Goal: Transaction & Acquisition: Purchase product/service

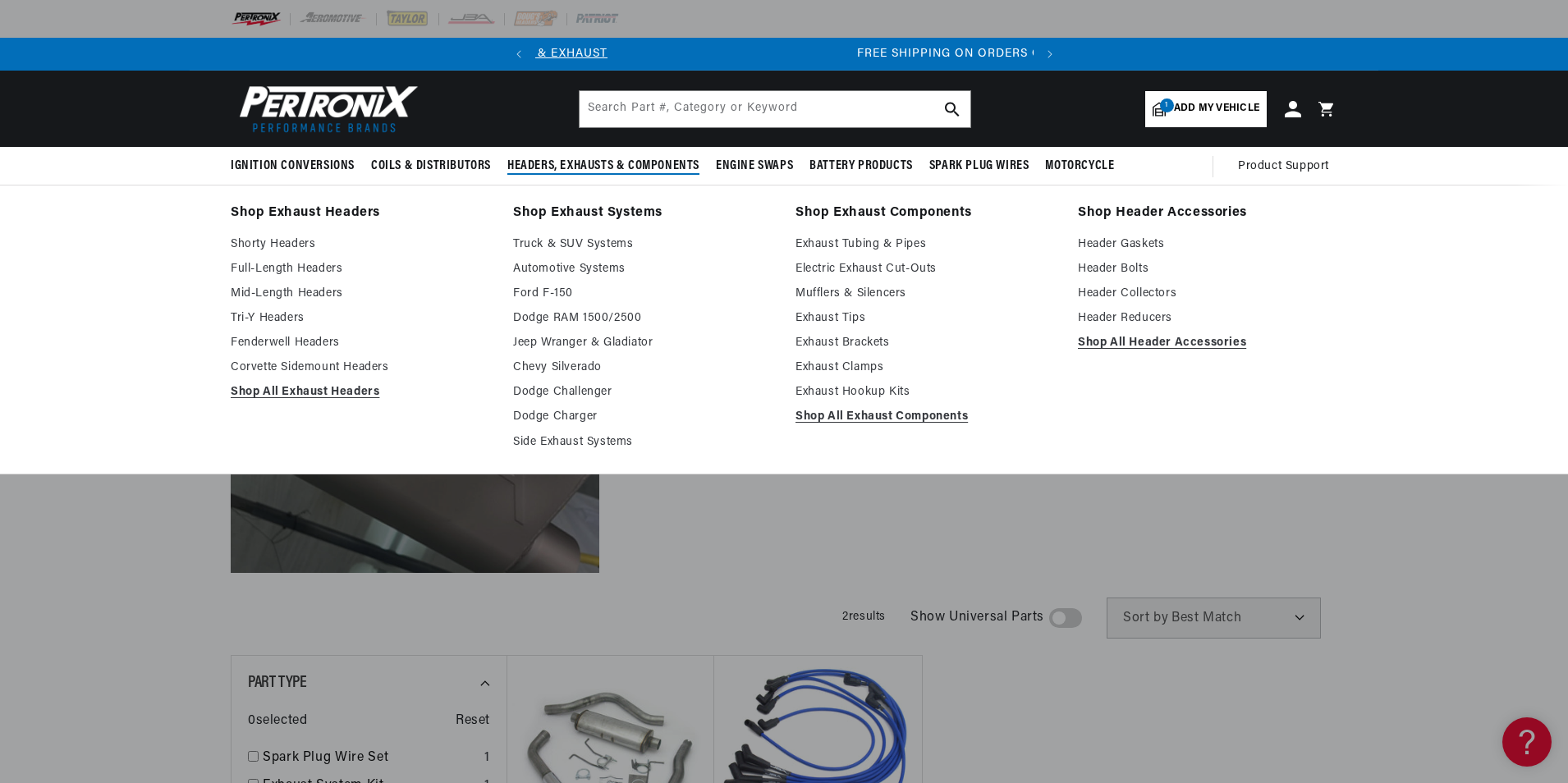
scroll to position [0, 498]
click at [301, 243] on link "Shorty Headers" at bounding box center [360, 245] width 259 height 19
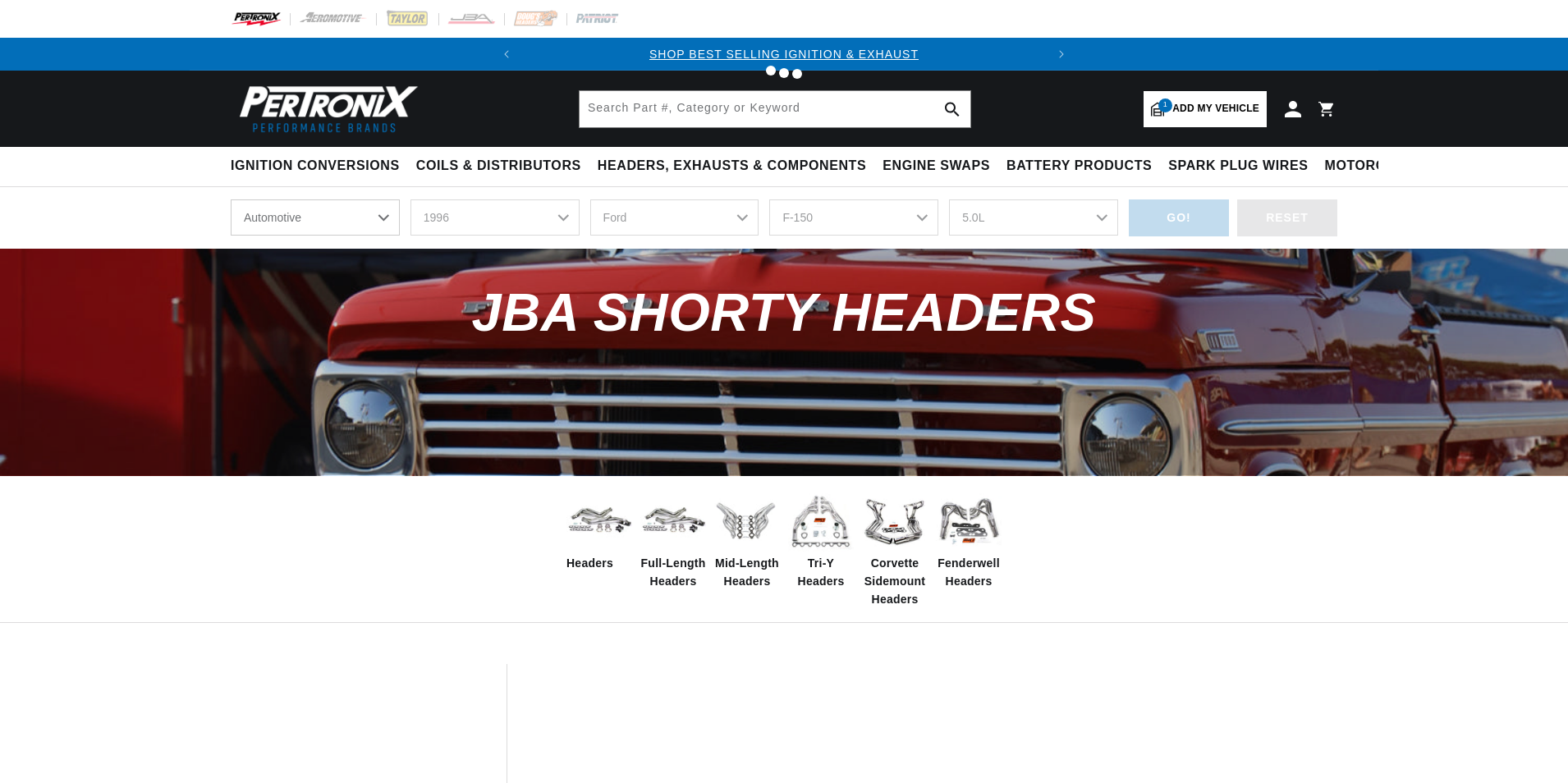
select select "1996"
select select "Ford"
select select "F-150"
select select "5.0L"
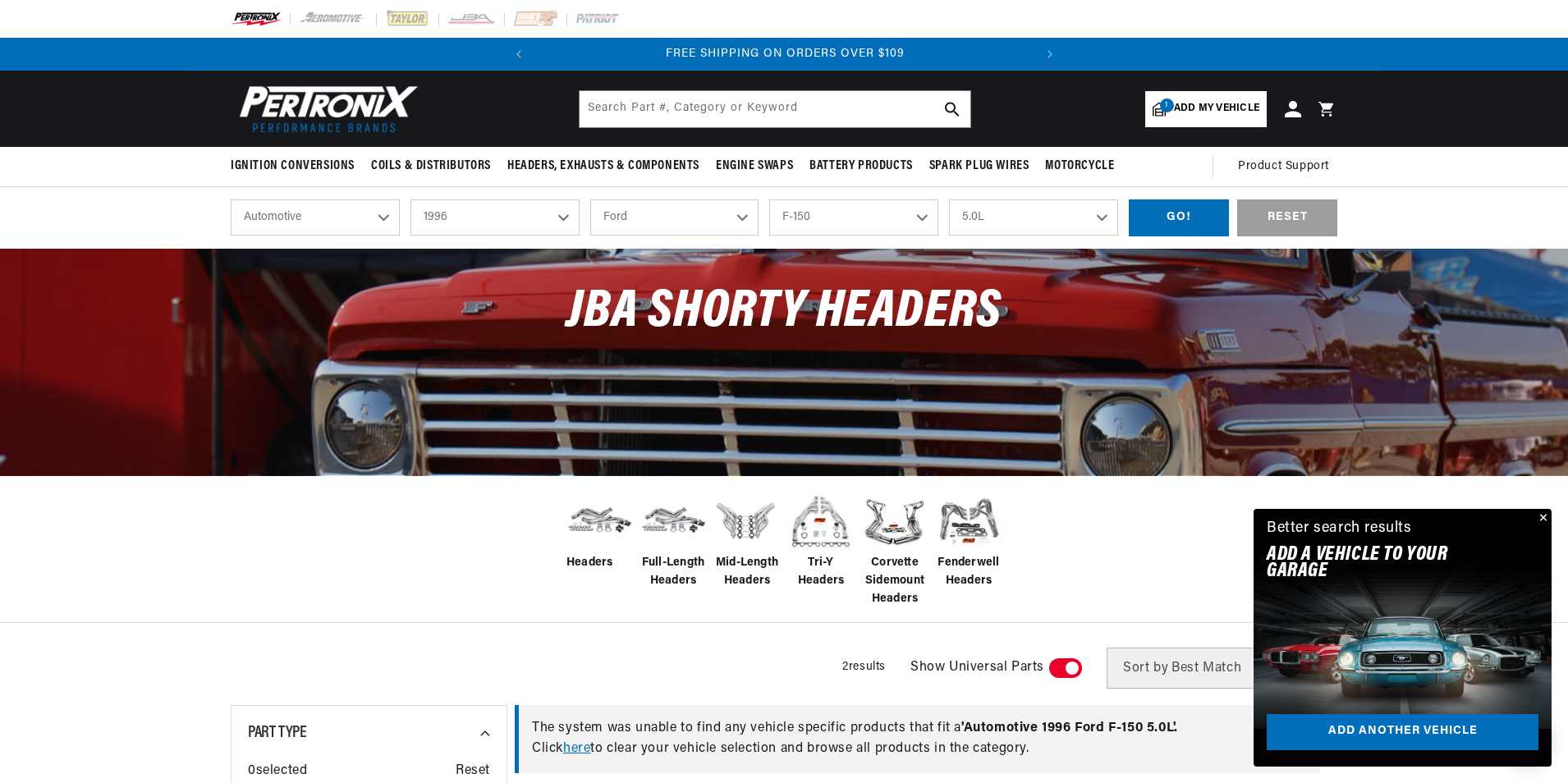
click at [554, 218] on select "2024 2023 2022 2021 2020 2019 2018 2017 2016 2015 2014 2013 2012 2011 2010 2009…" at bounding box center [495, 217] width 169 height 36
click at [410, 199] on select "2024 2023 2022 2021 2020 2019 2018 2017 2016 2015 2014 2013 2012 2011 2010 2009…" at bounding box center [495, 217] width 169 height 36
click at [679, 214] on select "Buick Cadillac Chevrolet Chrysler Dodge Ford GMC Hyundai Isuzu Jeep Lincoln Maz…" at bounding box center [675, 217] width 169 height 36
select select "2024"
select select "Make"
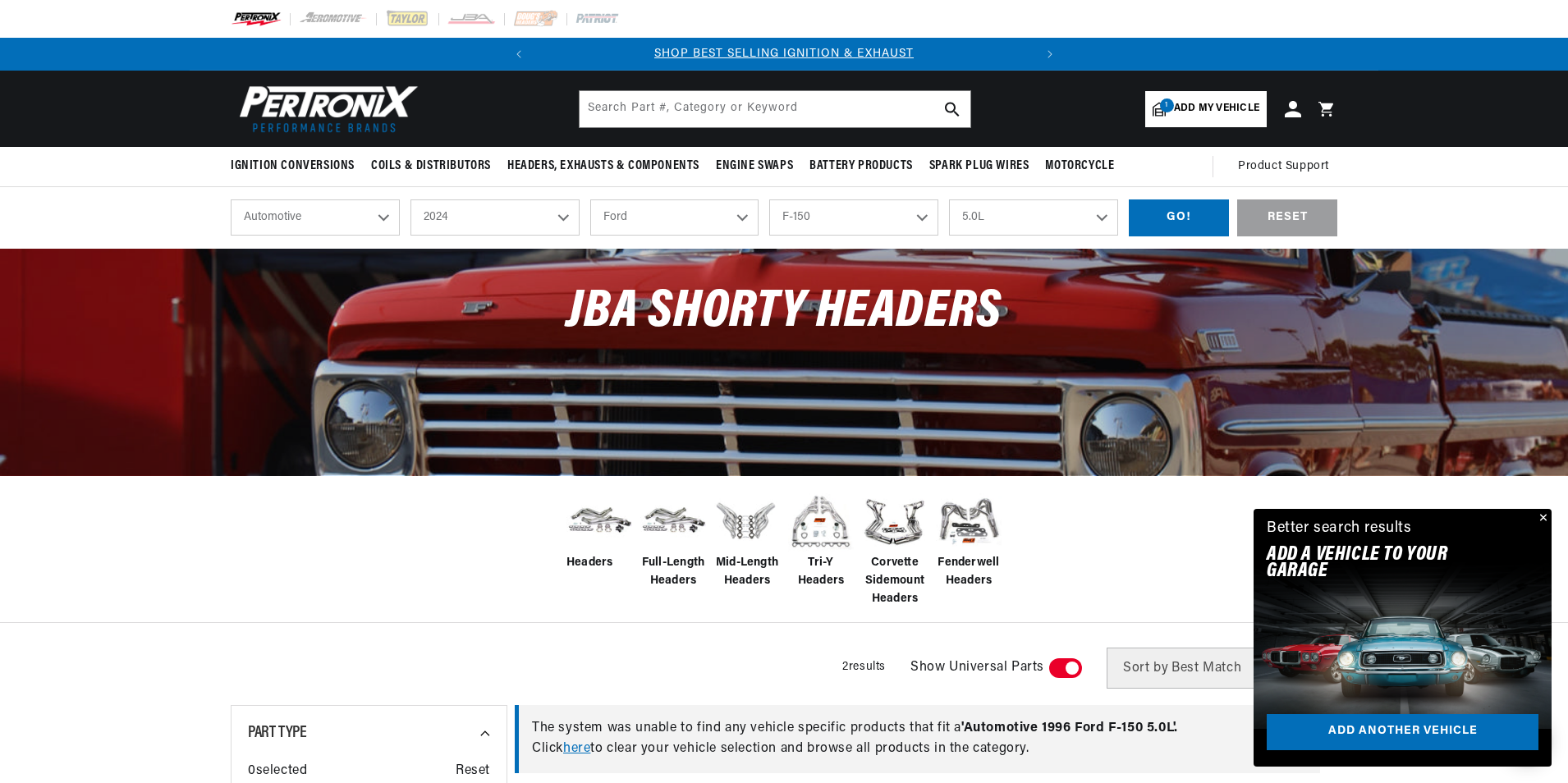
select select "Model"
select select "Engine"
click at [693, 220] on select "Make Chevrolet" at bounding box center [675, 217] width 169 height 36
select select "Chevrolet"
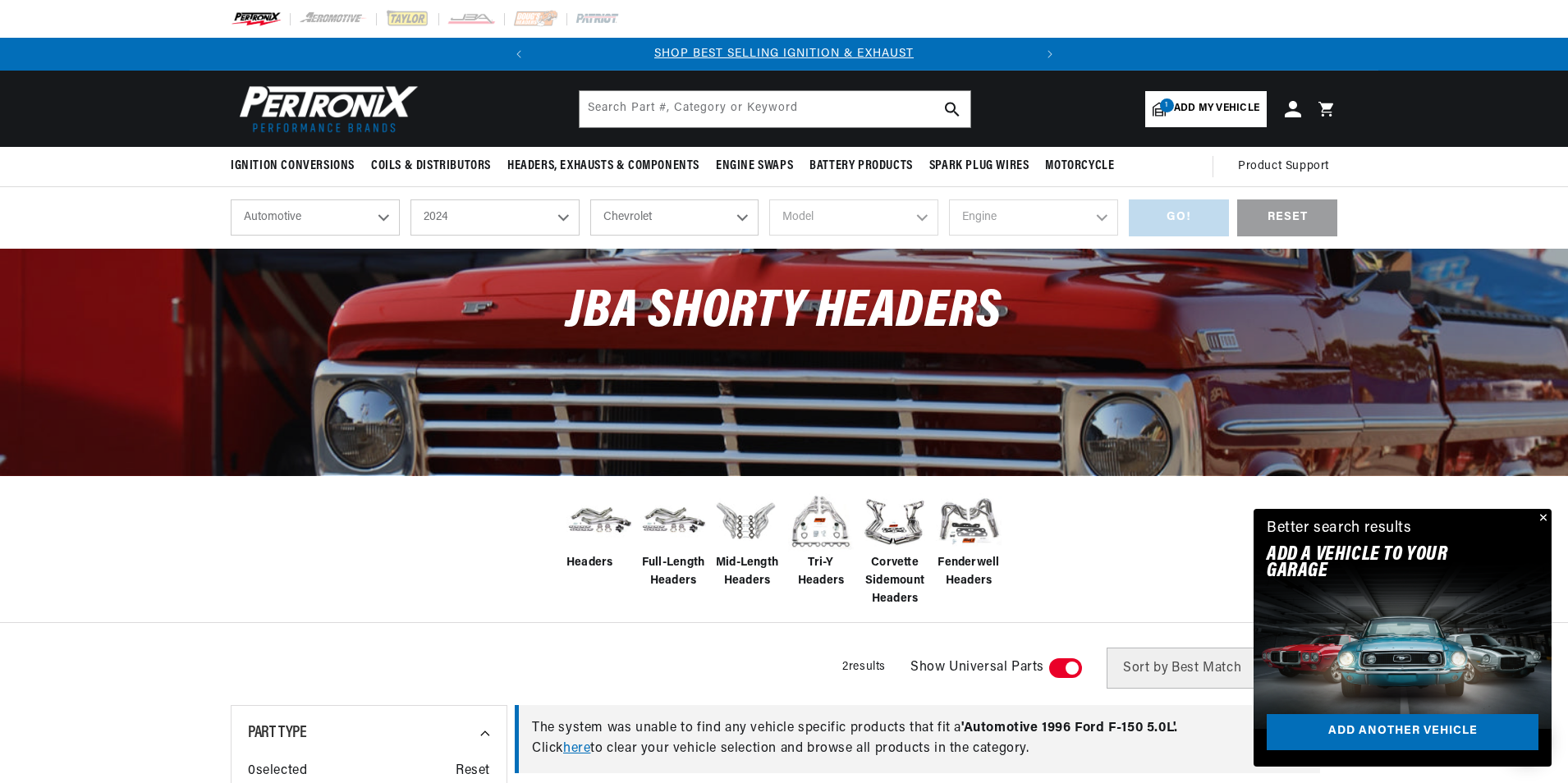
click at [590, 199] on select "Make Chevrolet" at bounding box center [675, 217] width 169 height 36
select select "Chevrolet"
click at [922, 214] on select "Model Camaro" at bounding box center [854, 217] width 169 height 36
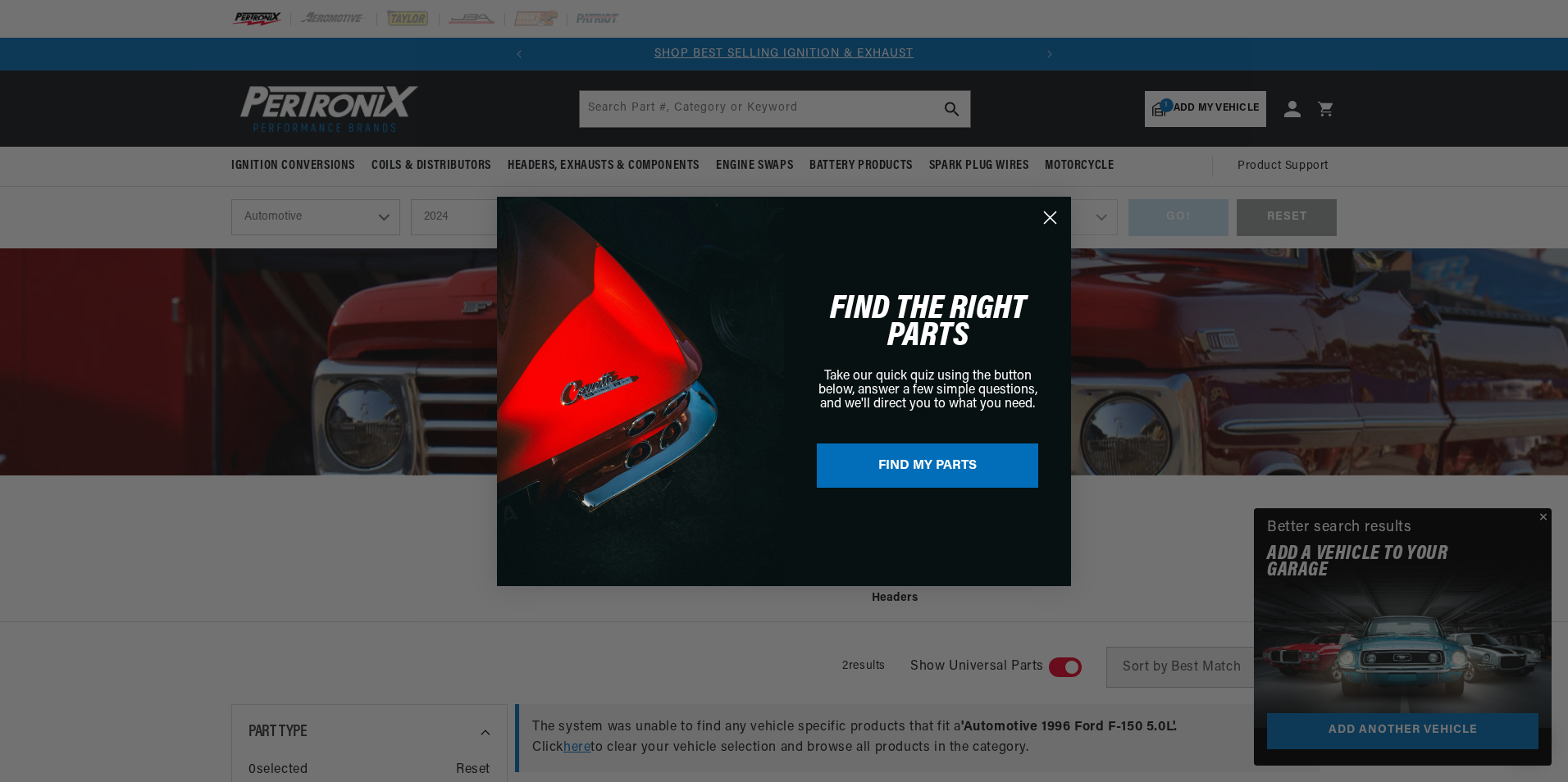
click at [1062, 213] on circle "Close dialog" at bounding box center [1050, 217] width 27 height 27
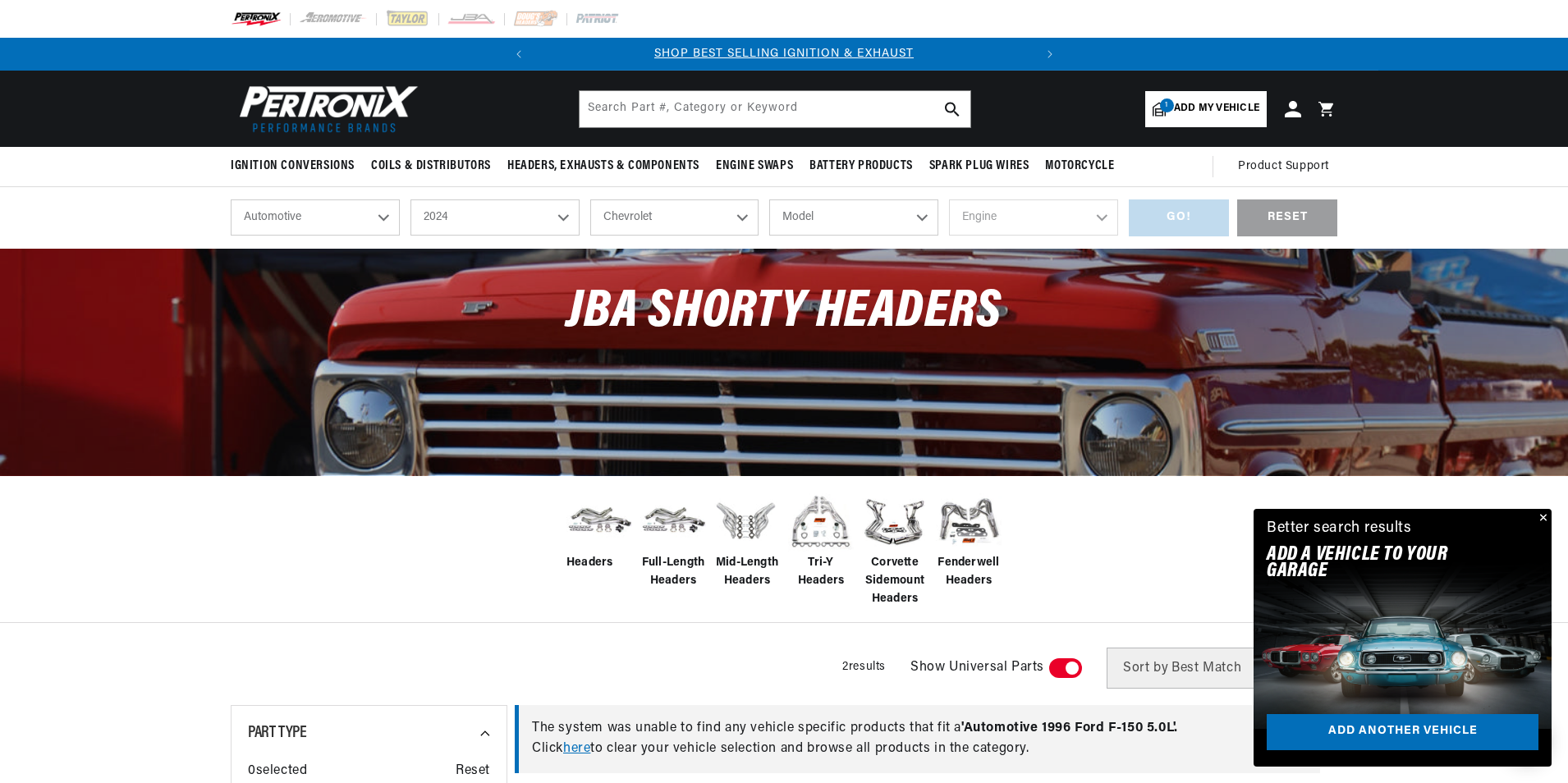
click at [377, 219] on select "Automotive Agricultural Industrial Marine Motorcycle" at bounding box center [315, 217] width 169 height 36
click at [376, 217] on select "Automotive Agricultural Industrial Marine Motorcycle" at bounding box center [315, 217] width 169 height 36
click at [744, 220] on select "Chevrolet" at bounding box center [675, 217] width 169 height 36
click at [590, 199] on select "Chevrolet" at bounding box center [675, 217] width 169 height 36
